Goal: Transaction & Acquisition: Purchase product/service

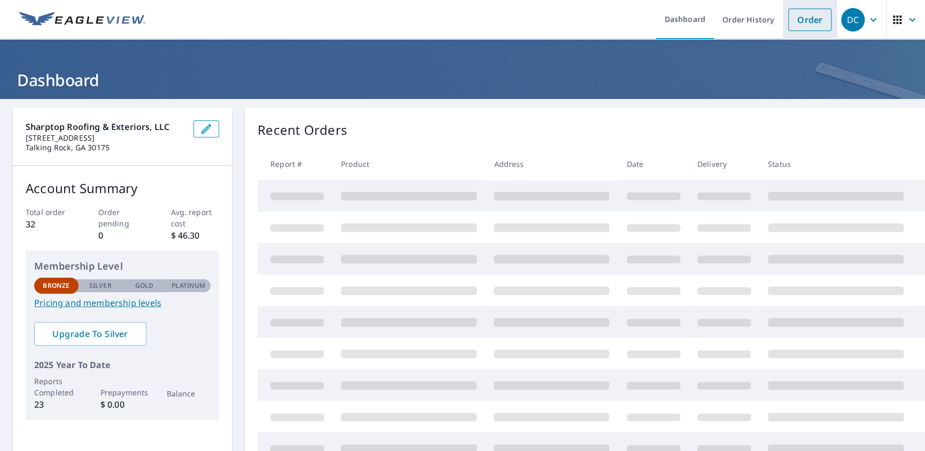
click at [794, 20] on link "Order" at bounding box center [809, 20] width 43 height 22
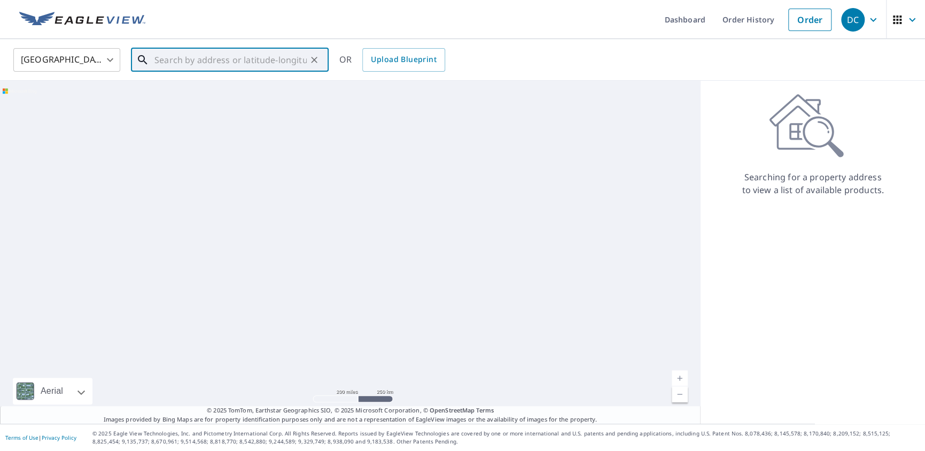
click at [217, 61] on input "text" at bounding box center [230, 60] width 152 height 30
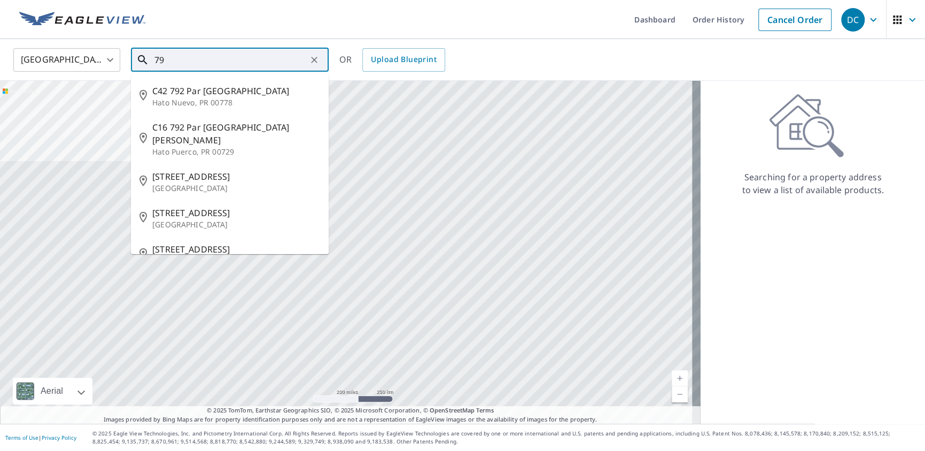
type input "7"
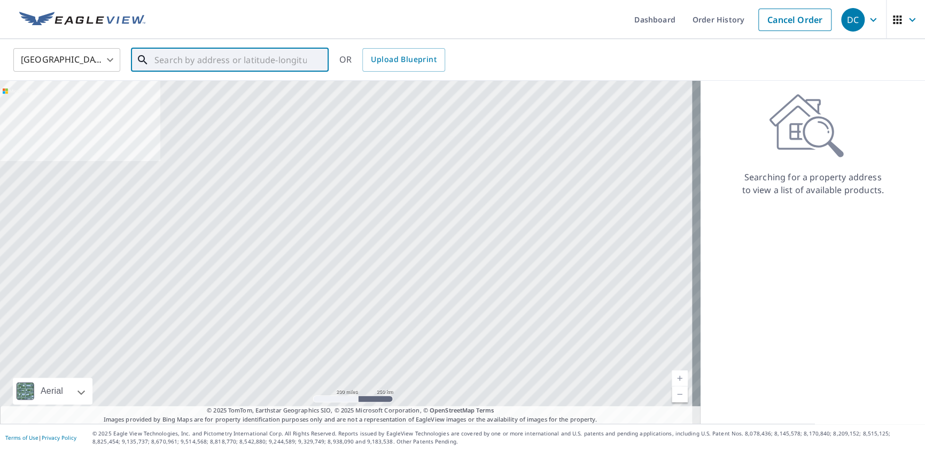
paste input "[STREET_ADDRESS]"
click at [229, 90] on span "[STREET_ADDRESS]" at bounding box center [236, 90] width 168 height 13
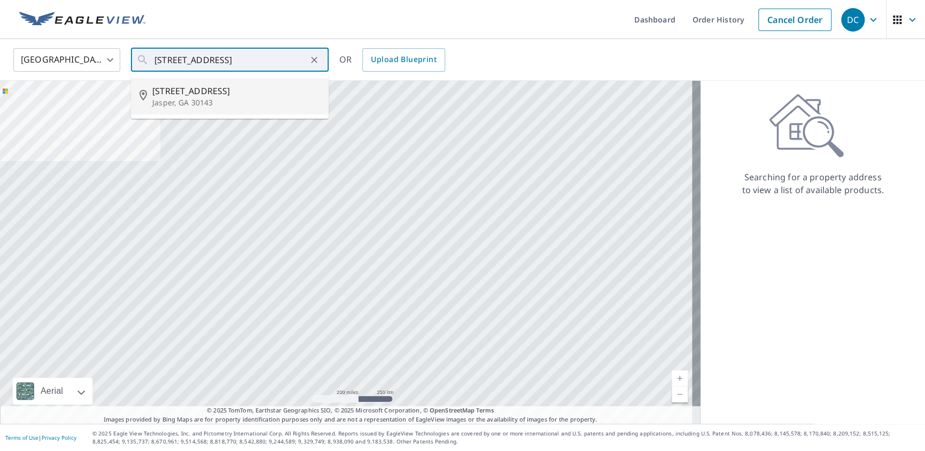
type input "[STREET_ADDRESS][PERSON_NAME]"
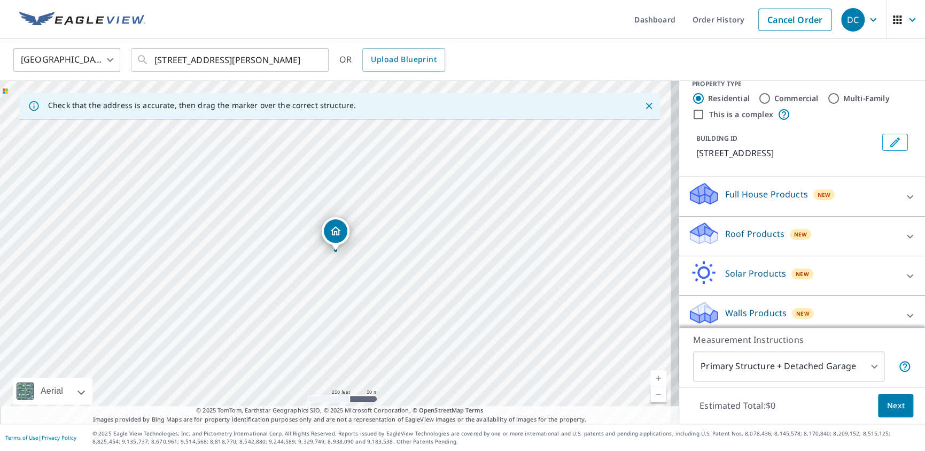
scroll to position [22, 0]
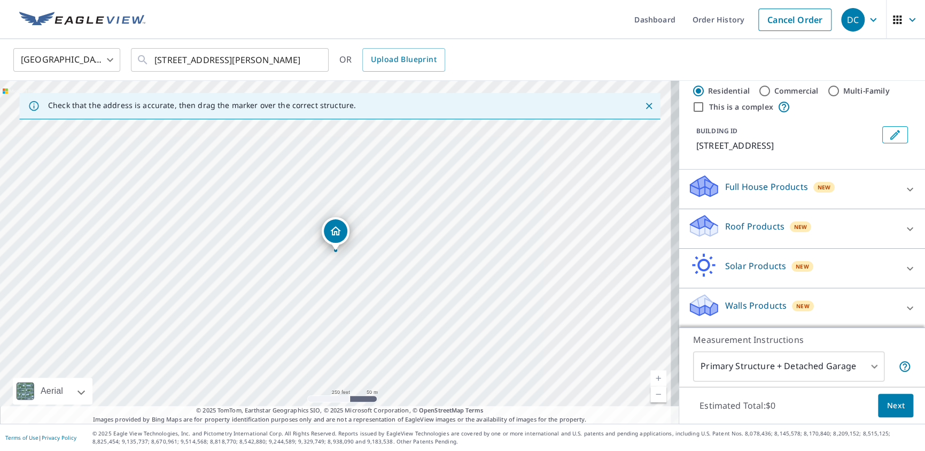
click at [861, 367] on body "DC DC Dashboard Order History Cancel Order DC [GEOGRAPHIC_DATA] [GEOGRAPHIC_DAT…" at bounding box center [462, 225] width 925 height 451
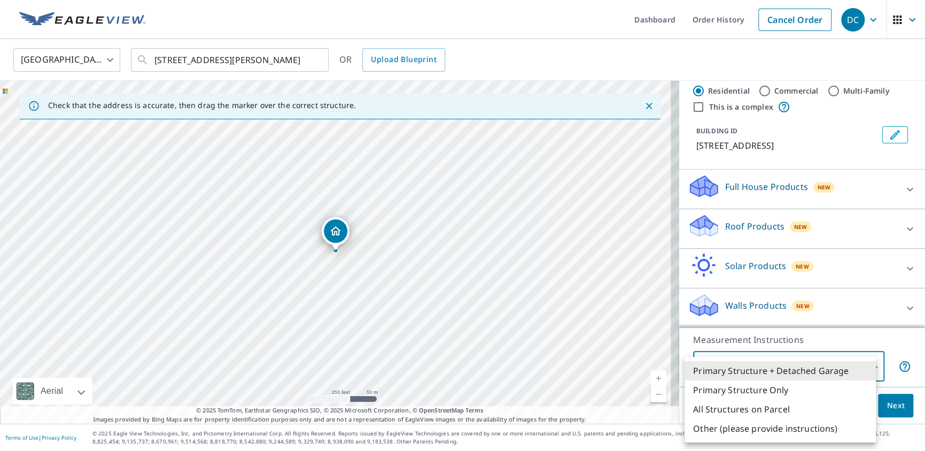
click at [876, 341] on div at bounding box center [462, 225] width 925 height 451
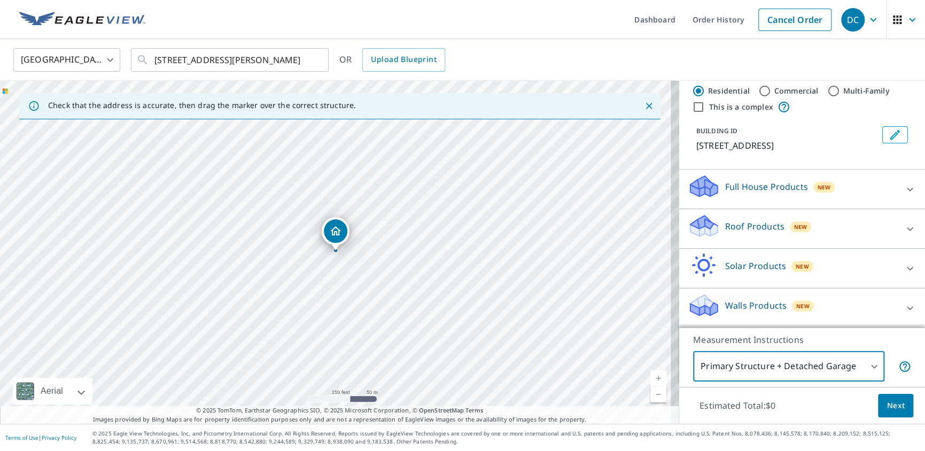
click at [867, 367] on body "DC DC Dashboard Order History Cancel Order DC [GEOGRAPHIC_DATA] [GEOGRAPHIC_DAT…" at bounding box center [462, 225] width 925 height 451
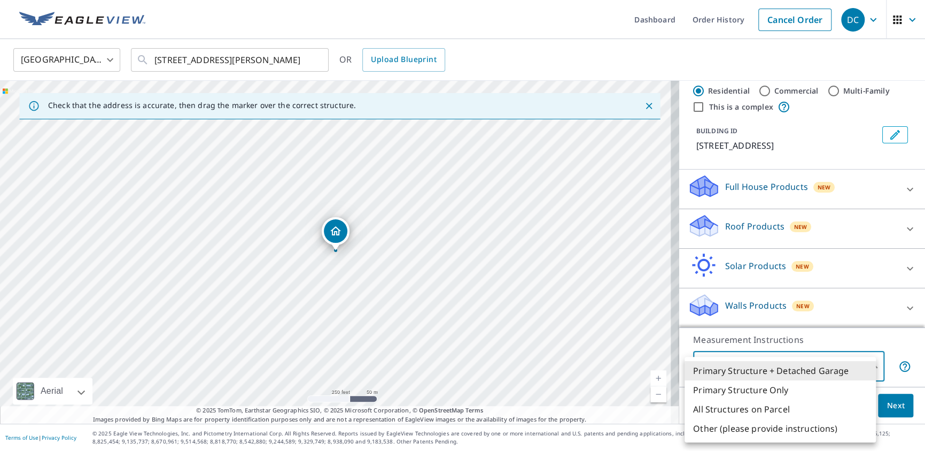
click at [828, 373] on li "Primary Structure + Detached Garage" at bounding box center [780, 370] width 191 height 19
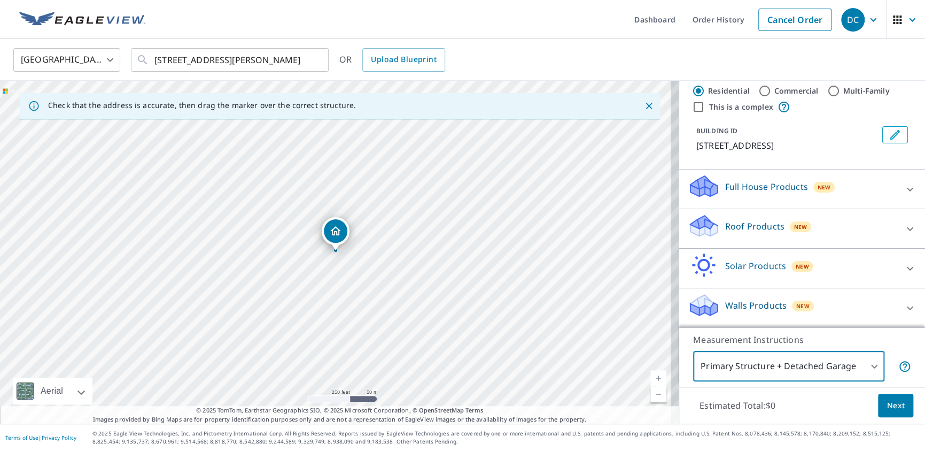
click at [887, 406] on span "Next" at bounding box center [896, 405] width 18 height 13
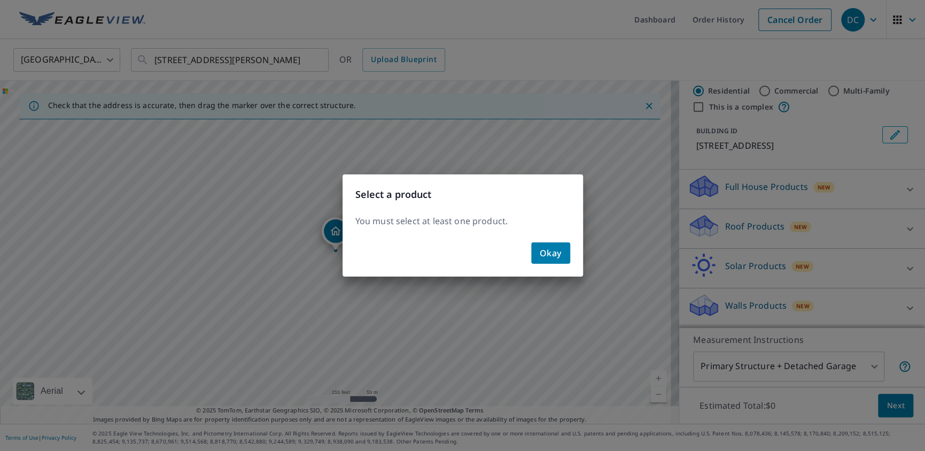
click at [543, 253] on span "Okay" at bounding box center [551, 252] width 22 height 15
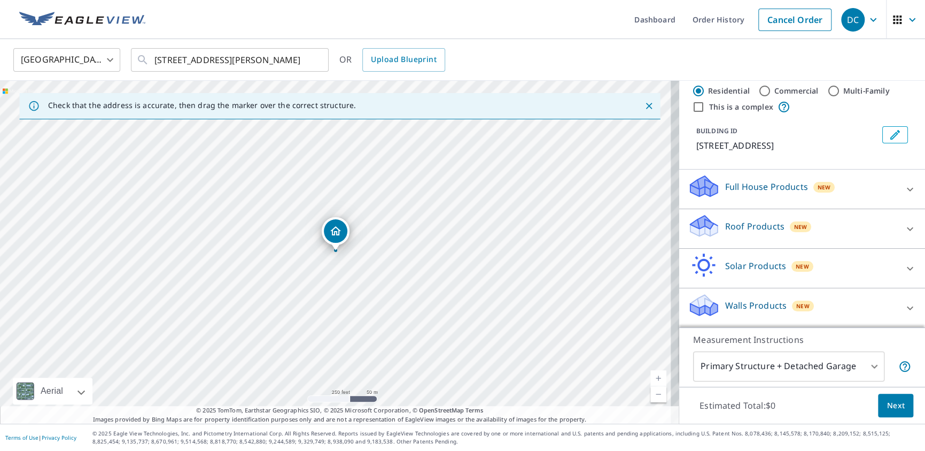
click at [751, 182] on p "Full House Products" at bounding box center [766, 186] width 83 height 13
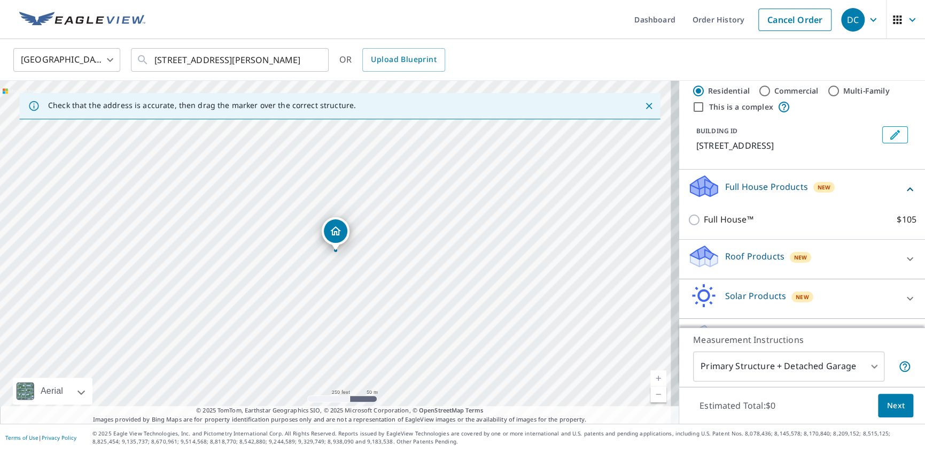
click at [751, 182] on p "Full House Products" at bounding box center [766, 186] width 83 height 13
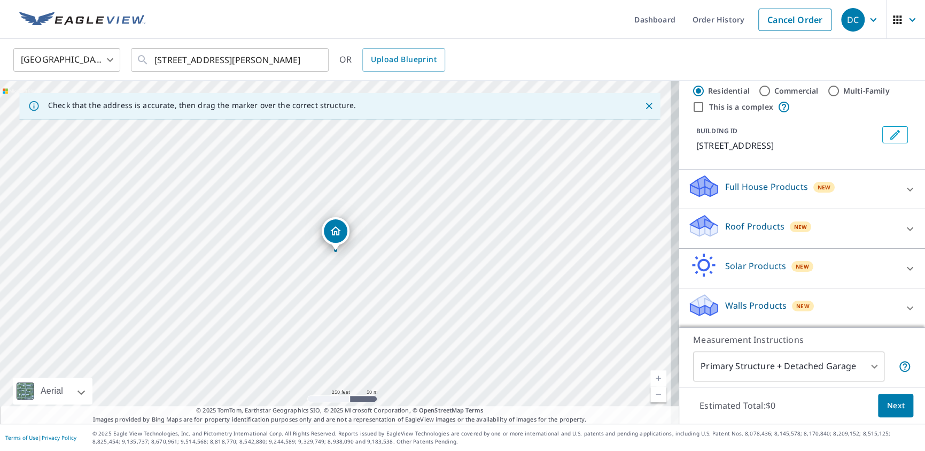
click at [743, 228] on p "Roof Products" at bounding box center [754, 226] width 59 height 13
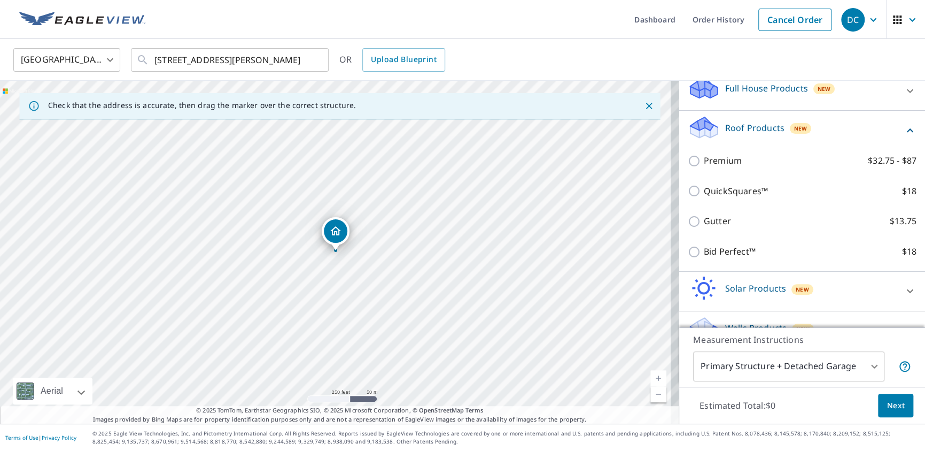
scroll to position [129, 0]
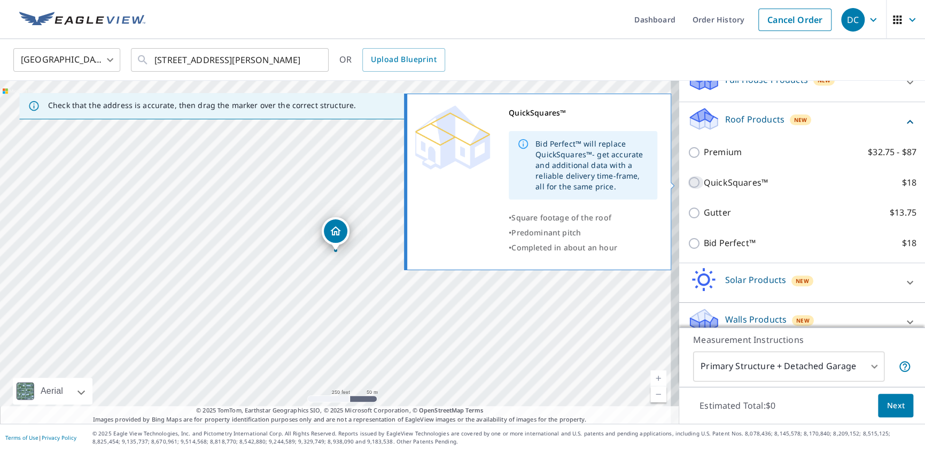
click at [688, 184] on input "QuickSquares™ $18" at bounding box center [696, 182] width 16 height 13
checkbox input "true"
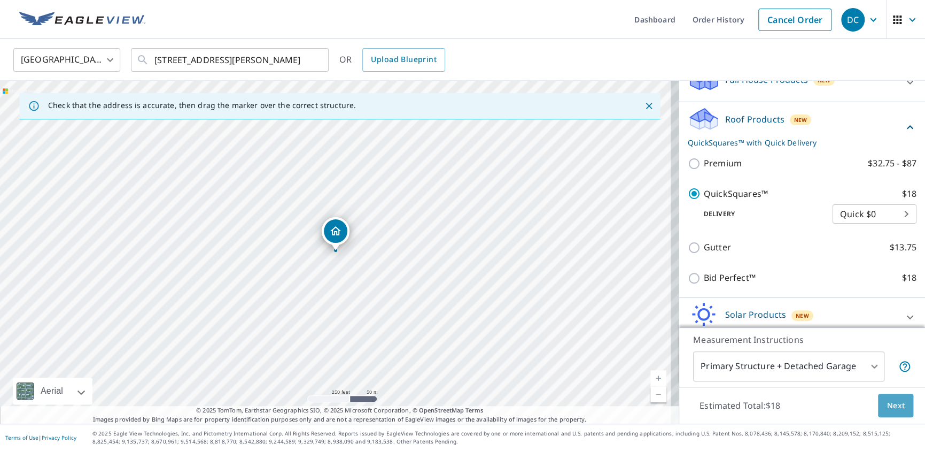
click at [887, 401] on span "Next" at bounding box center [896, 405] width 18 height 13
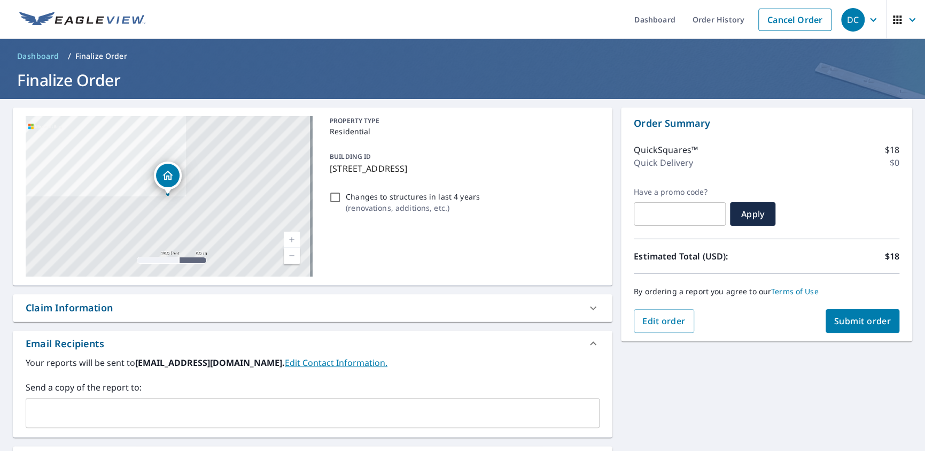
click at [120, 403] on input "text" at bounding box center [304, 412] width 548 height 20
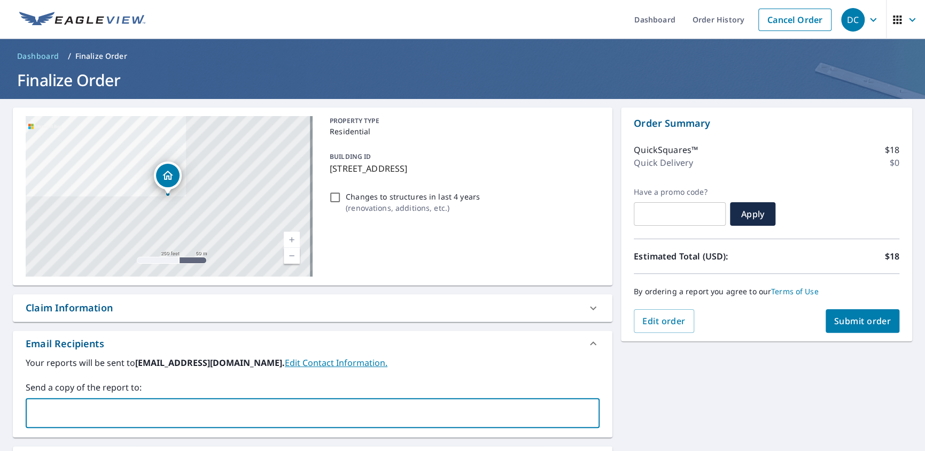
type input "[EMAIL_ADDRESS][DOMAIN_NAME]"
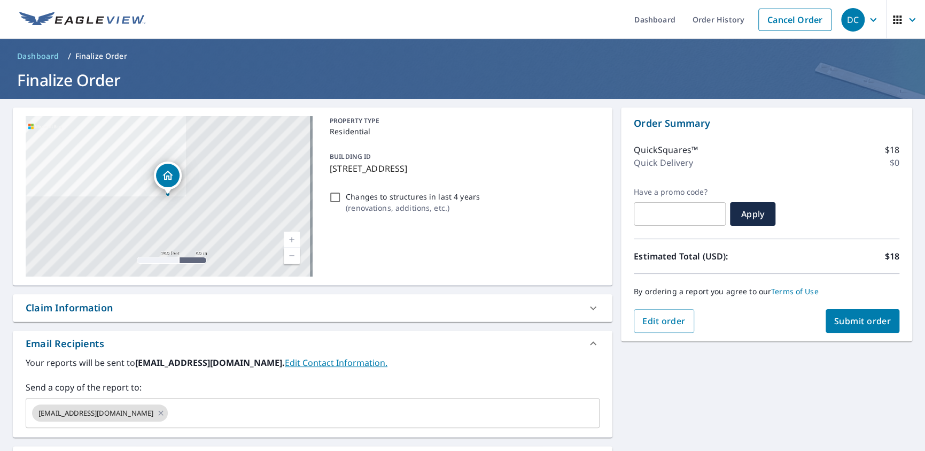
click at [415, 362] on label "Your reports will be sent to [EMAIL_ADDRESS][DOMAIN_NAME]. Edit Contact Informa…" at bounding box center [313, 362] width 574 height 13
click at [857, 318] on span "Submit order" at bounding box center [862, 321] width 57 height 12
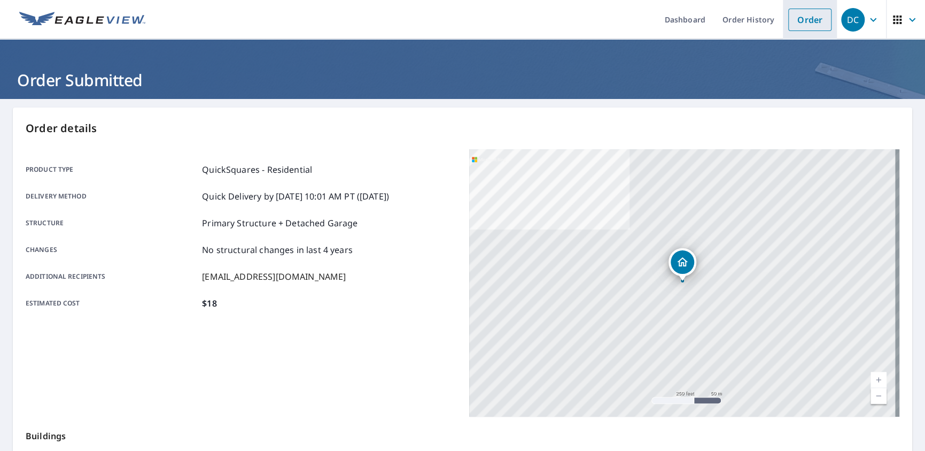
click at [800, 17] on link "Order" at bounding box center [809, 20] width 43 height 22
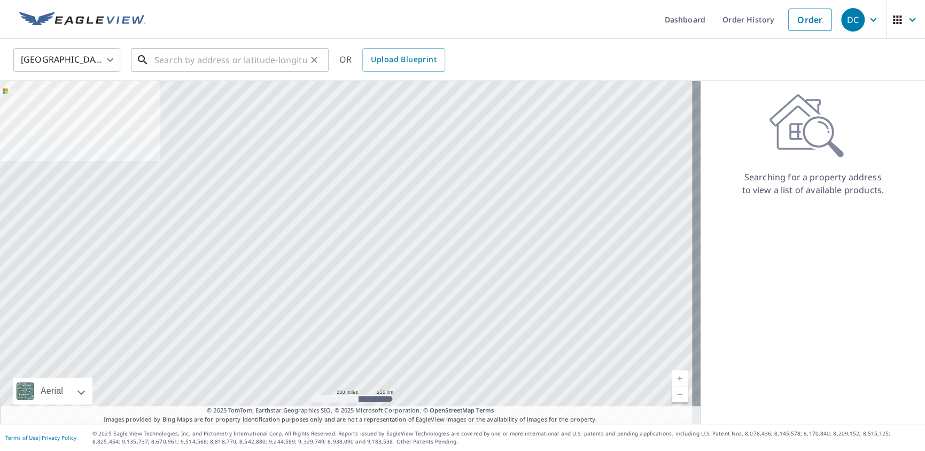
click at [186, 63] on input "text" at bounding box center [230, 60] width 152 height 30
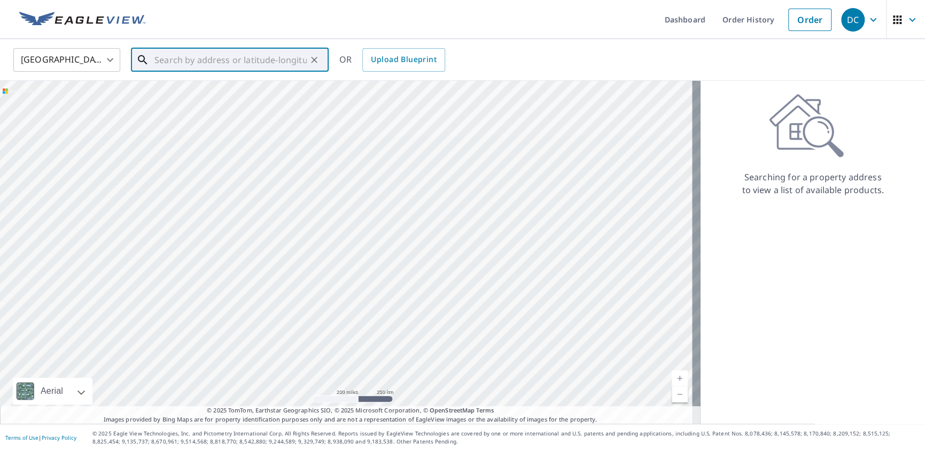
click at [184, 56] on input "text" at bounding box center [230, 60] width 152 height 30
click at [193, 105] on p "Jasper, GA 30143" at bounding box center [236, 102] width 168 height 11
type input "[STREET_ADDRESS][PERSON_NAME]"
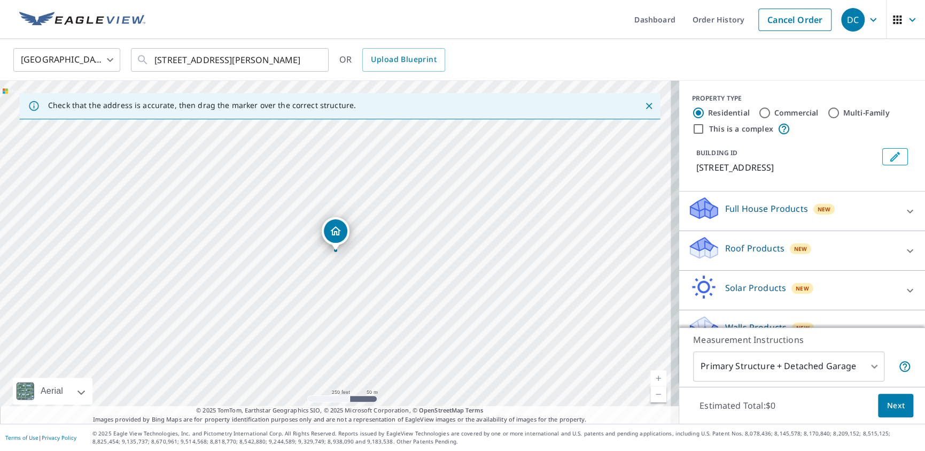
click at [768, 205] on p "Full House Products" at bounding box center [766, 208] width 83 height 13
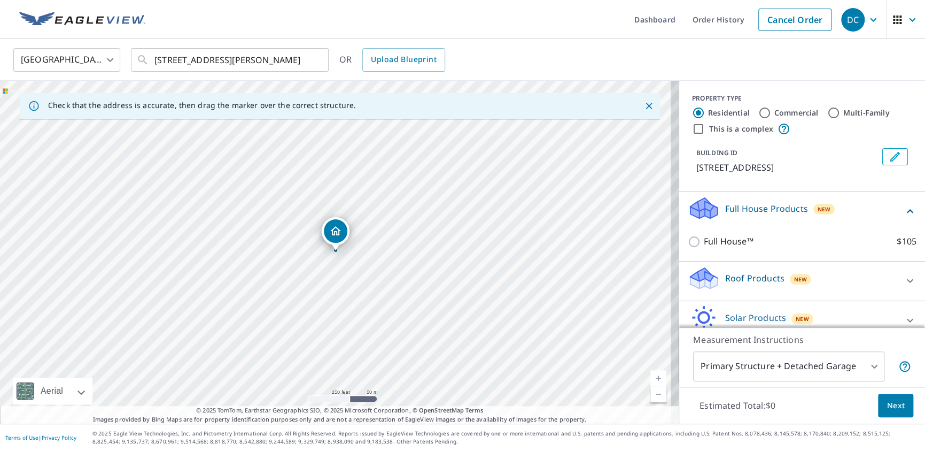
click at [749, 196] on div "Full House Products New" at bounding box center [796, 211] width 216 height 30
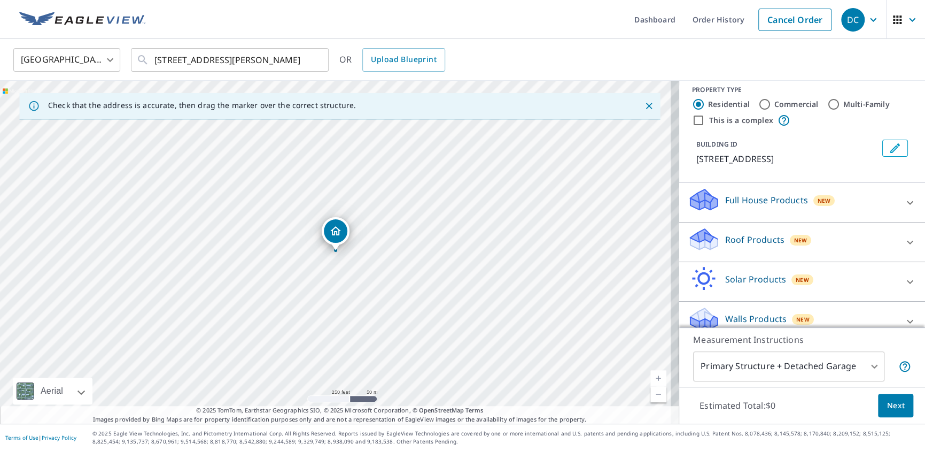
scroll to position [22, 0]
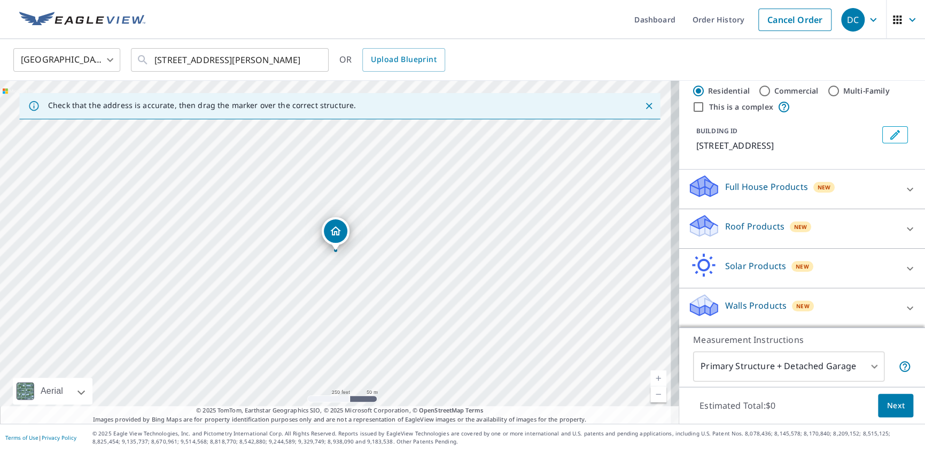
click at [757, 223] on p "Roof Products" at bounding box center [754, 226] width 59 height 13
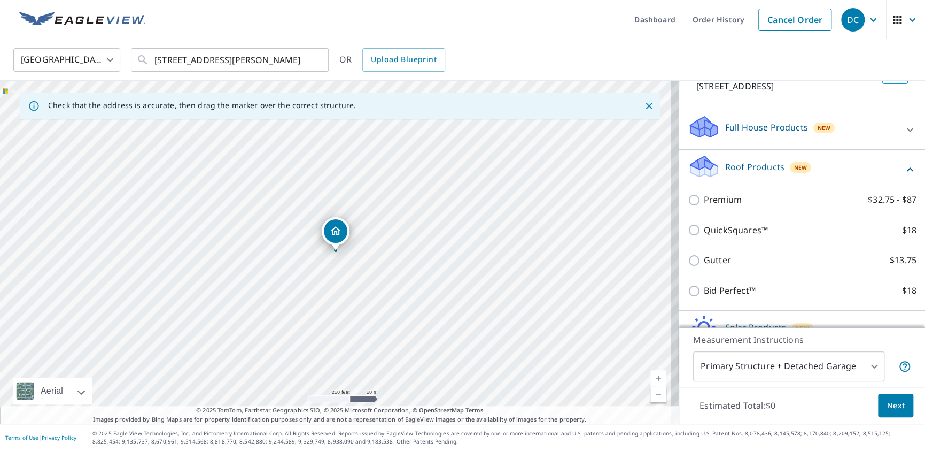
scroll to position [143, 0]
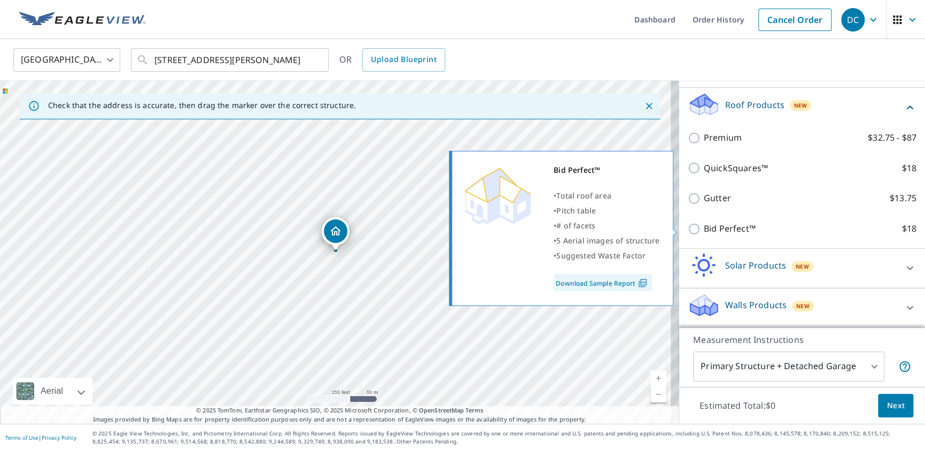
click at [688, 227] on input "Bid Perfect™ $18" at bounding box center [696, 228] width 16 height 13
checkbox input "true"
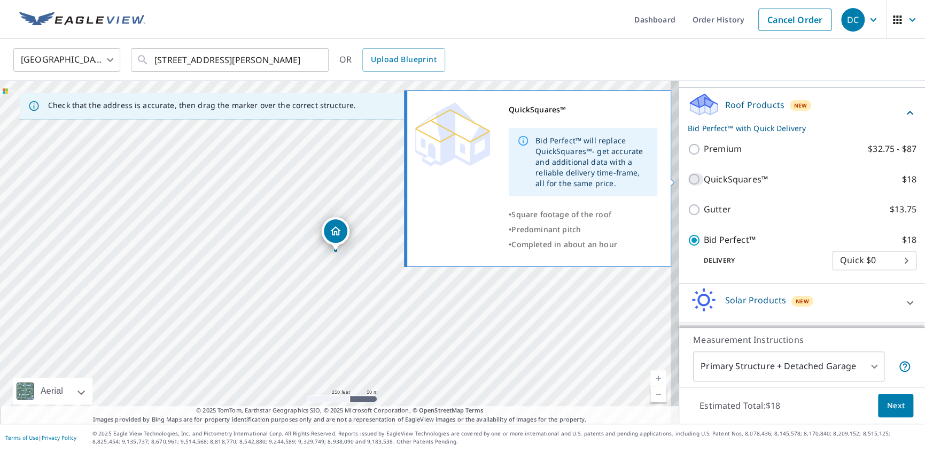
click at [688, 182] on input "QuickSquares™ $18" at bounding box center [696, 179] width 16 height 13
checkbox input "true"
checkbox input "false"
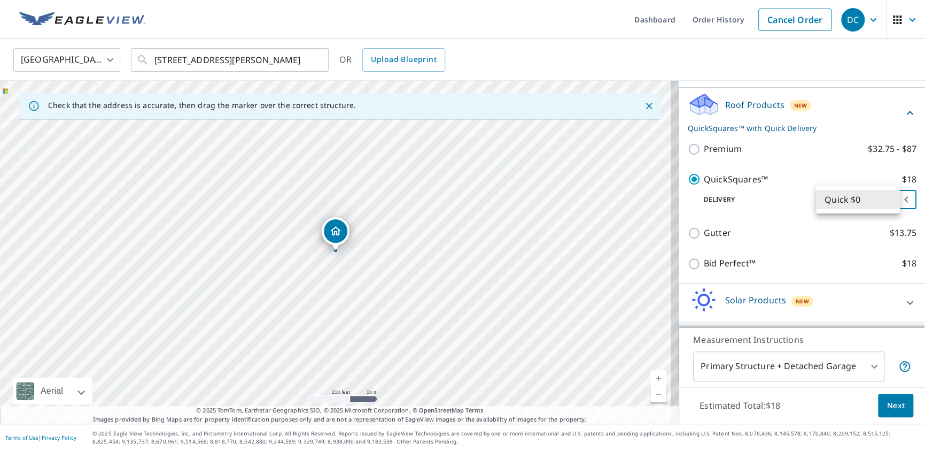
click at [889, 196] on body "DC DC Dashboard Order History Cancel Order DC [GEOGRAPHIC_DATA] [GEOGRAPHIC_DAT…" at bounding box center [462, 225] width 925 height 451
click at [845, 176] on div at bounding box center [462, 225] width 925 height 451
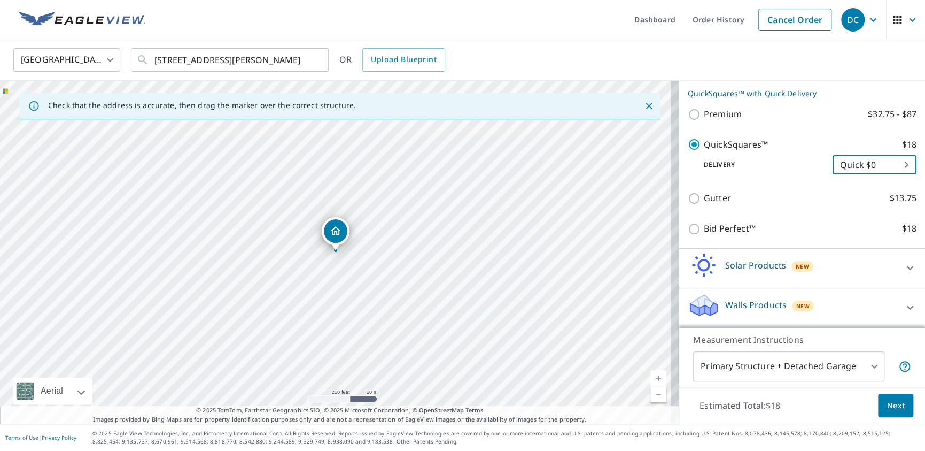
click at [887, 402] on span "Next" at bounding box center [896, 405] width 18 height 13
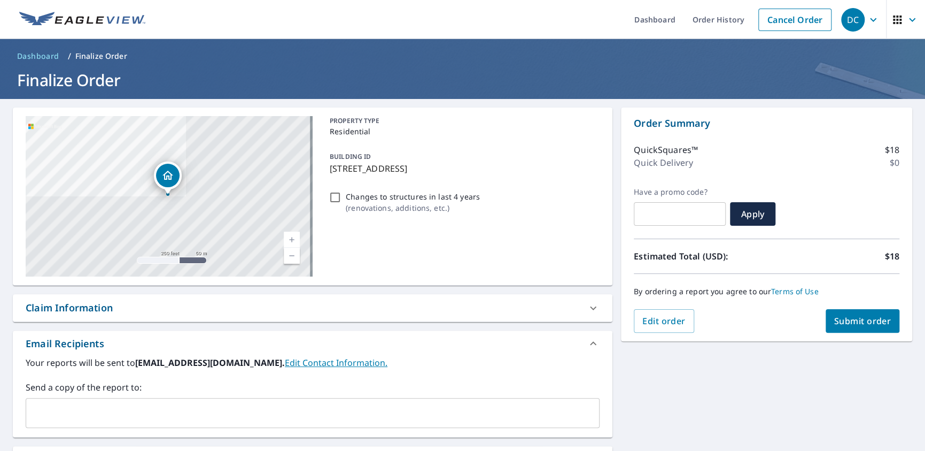
click at [851, 324] on span "Submit order" at bounding box center [862, 321] width 57 height 12
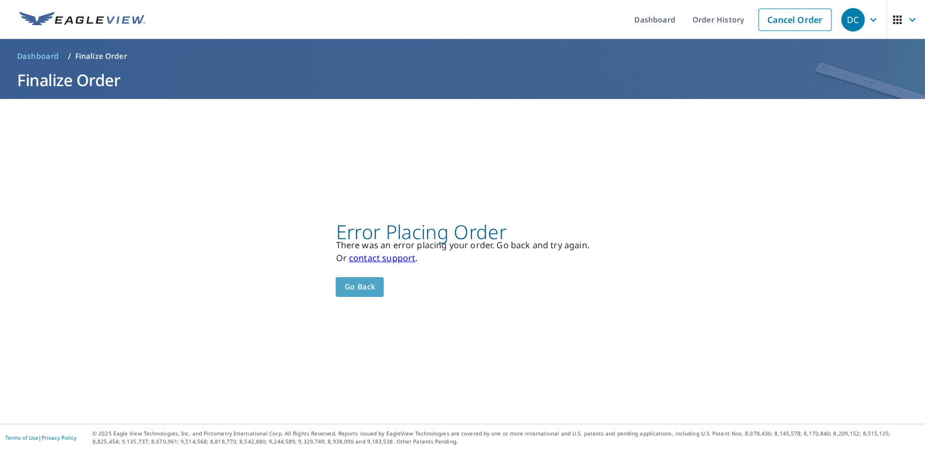
click at [364, 284] on span "Go back" at bounding box center [359, 286] width 31 height 13
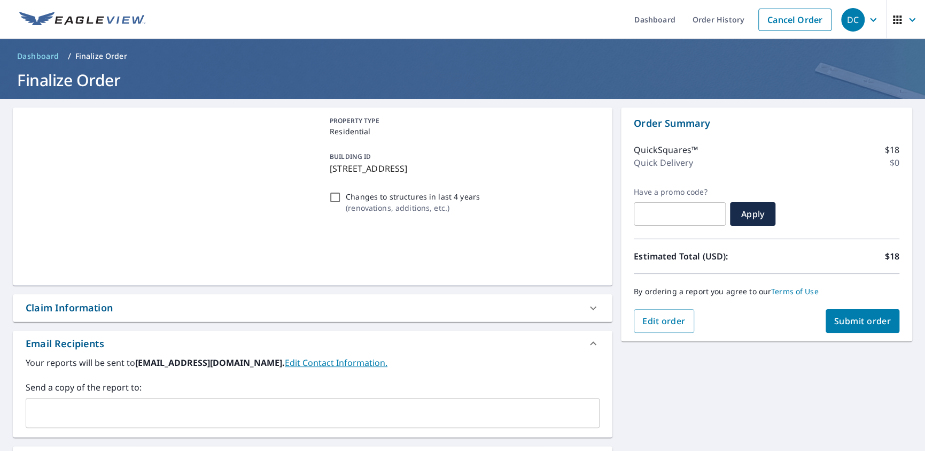
click at [854, 319] on span "Submit order" at bounding box center [862, 321] width 57 height 12
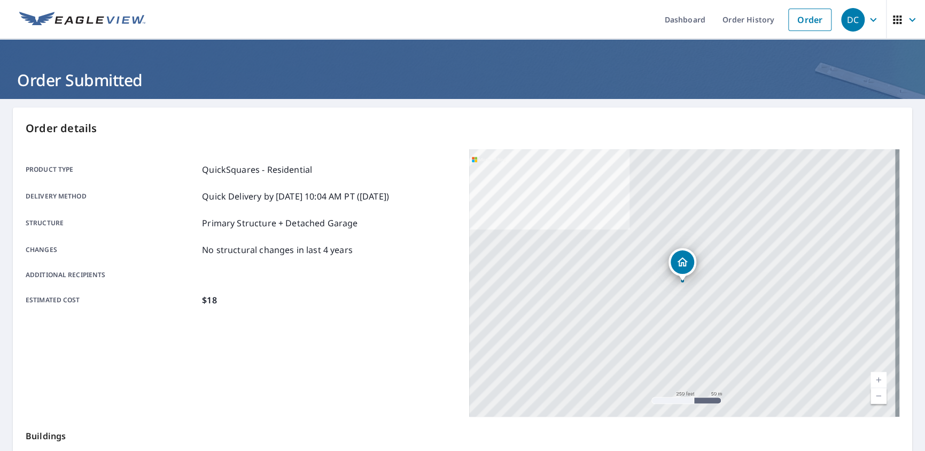
click at [746, 17] on link "Order History" at bounding box center [748, 19] width 69 height 39
